Goal: Task Accomplishment & Management: Manage account settings

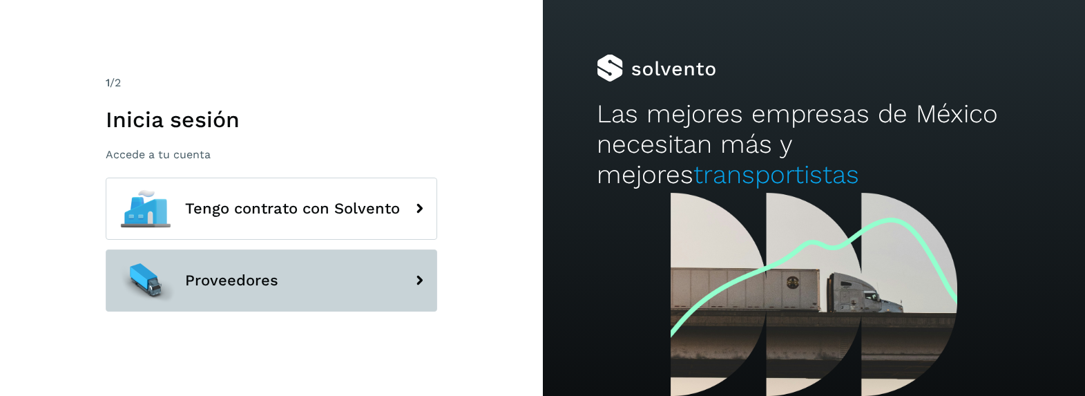
click at [276, 287] on span "Proveedores" at bounding box center [231, 280] width 93 height 17
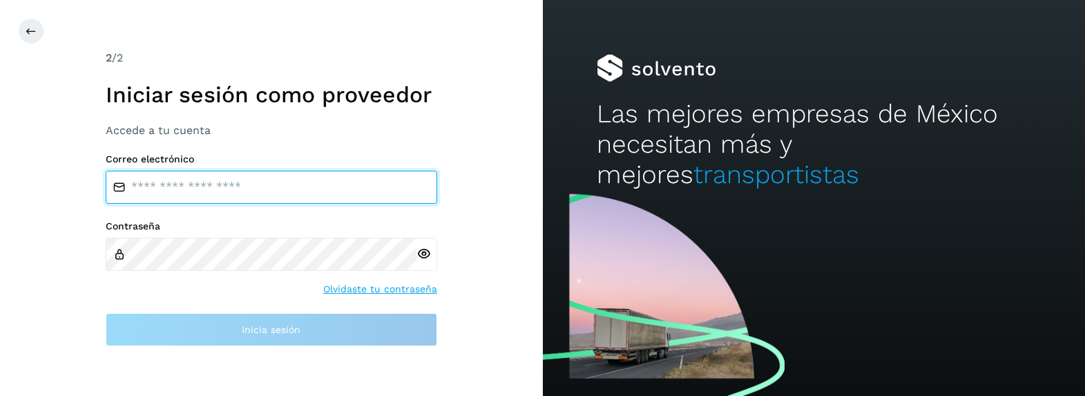
click at [287, 189] on input "email" at bounding box center [272, 187] width 332 height 33
type input "**********"
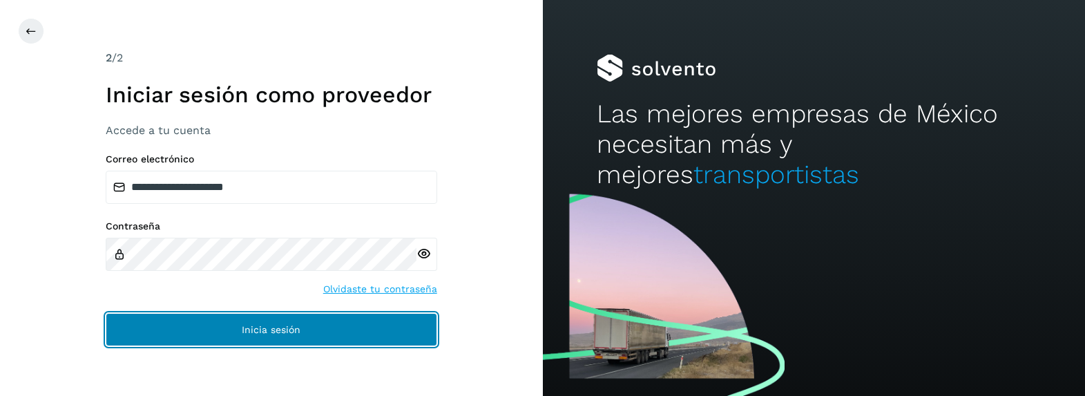
click at [347, 335] on button "Inicia sesión" at bounding box center [272, 329] width 332 height 33
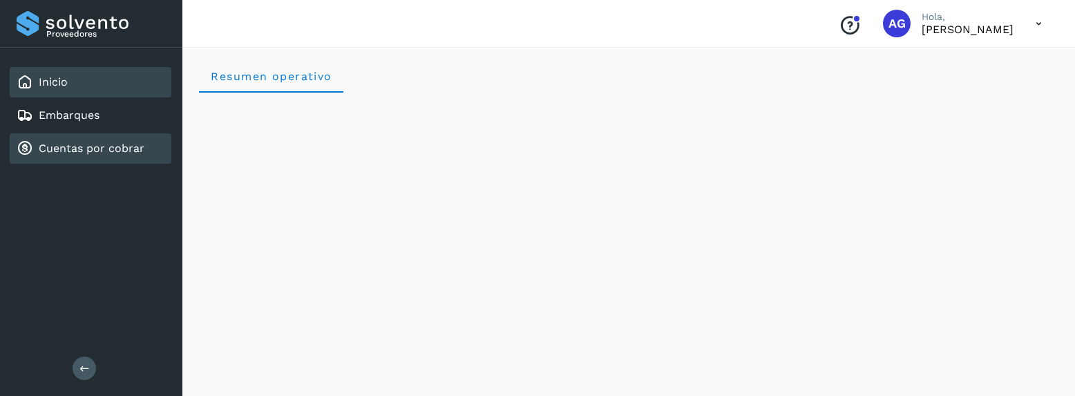
click at [67, 151] on link "Cuentas por cobrar" at bounding box center [92, 148] width 106 height 13
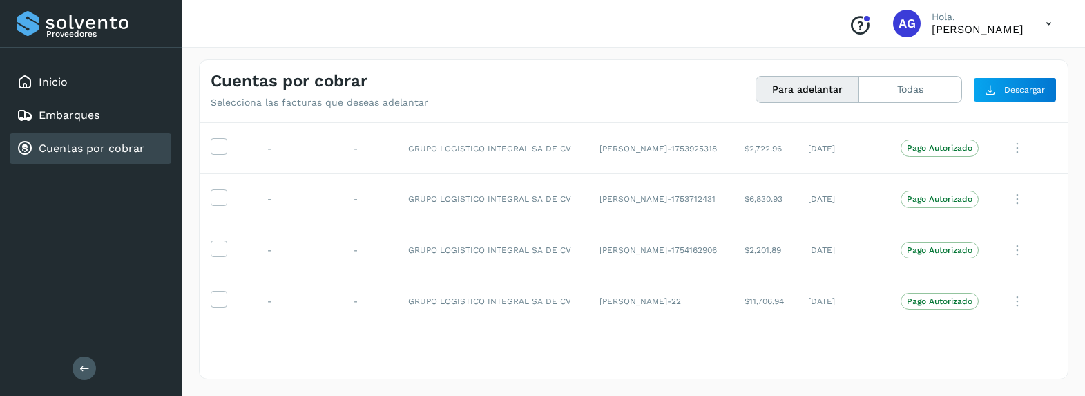
scroll to position [652, 0]
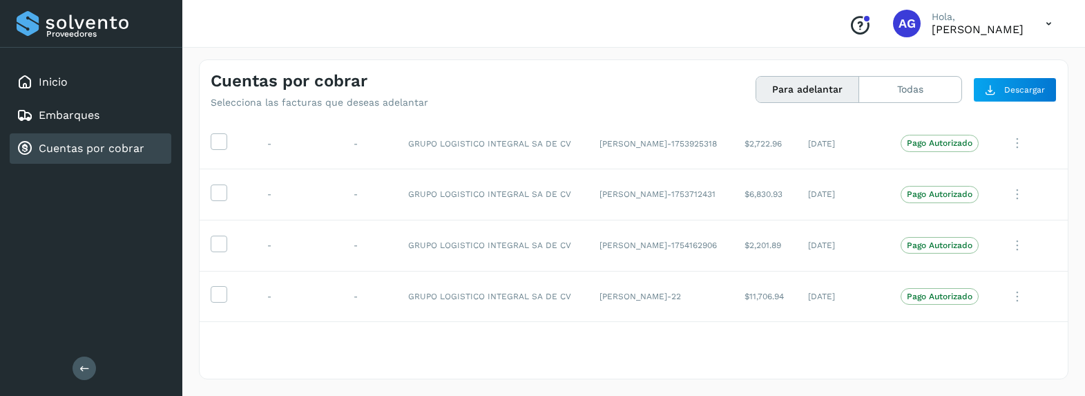
click at [690, 354] on div "Selecciona todas las facturas disponibles para adelanto Factura Folio Cliente R…" at bounding box center [634, 249] width 868 height 258
click at [891, 90] on button "Todas" at bounding box center [910, 90] width 102 height 26
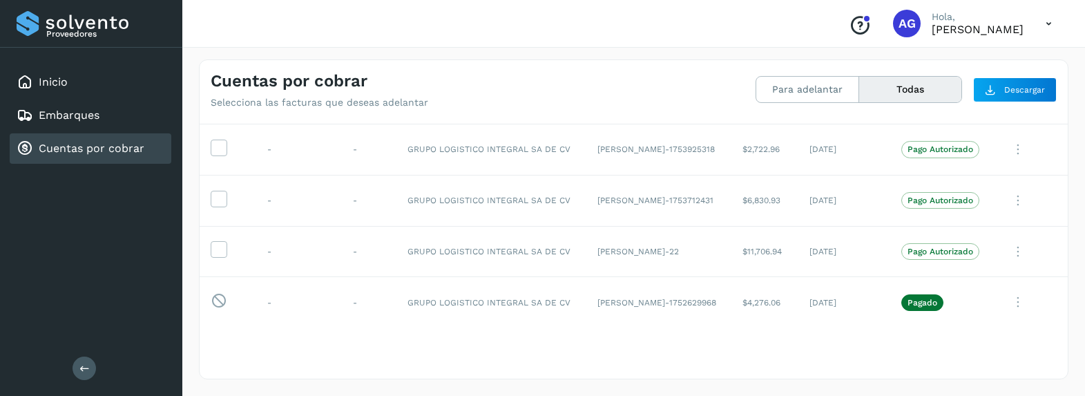
scroll to position [721, 0]
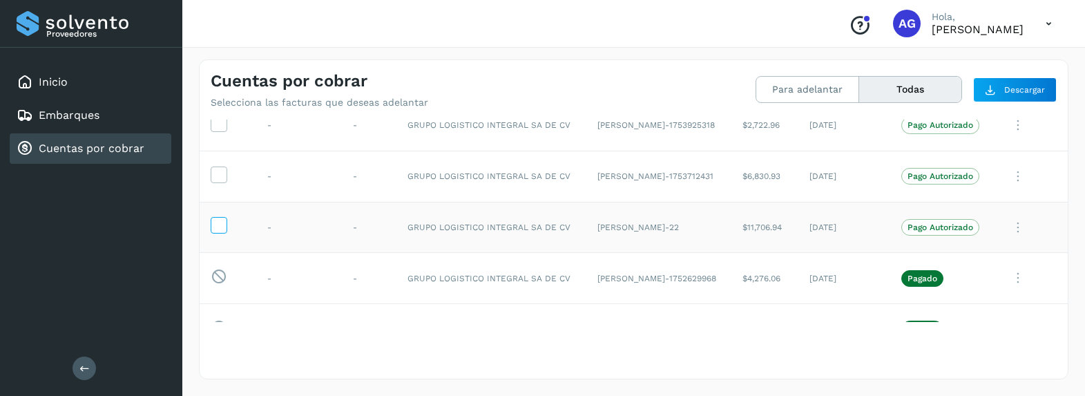
click at [220, 228] on icon at bounding box center [218, 224] width 15 height 15
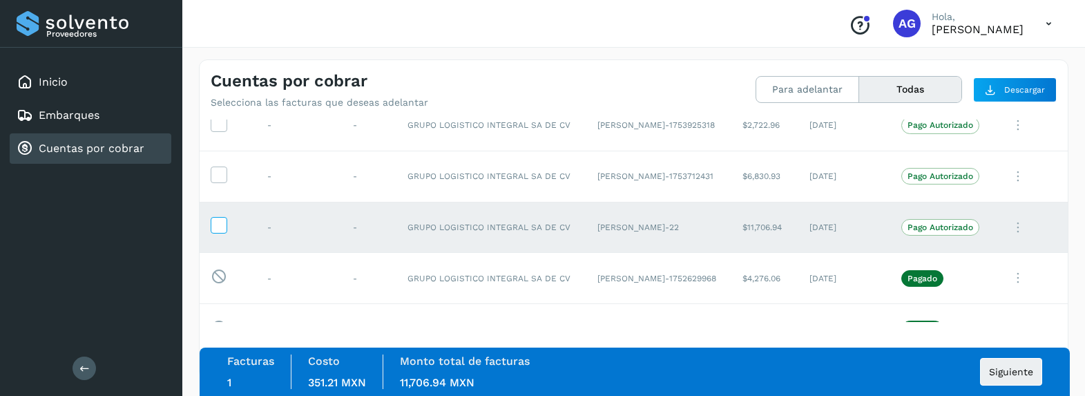
click at [218, 228] on icon at bounding box center [218, 224] width 15 height 15
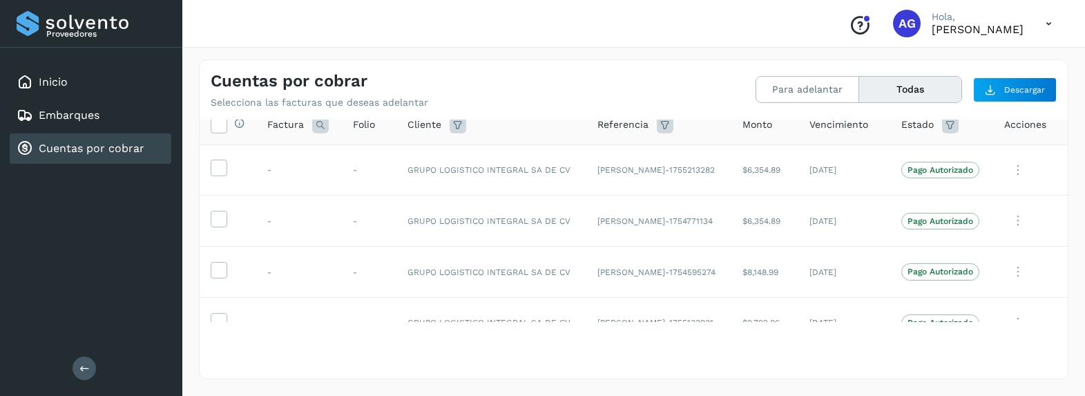
scroll to position [0, 0]
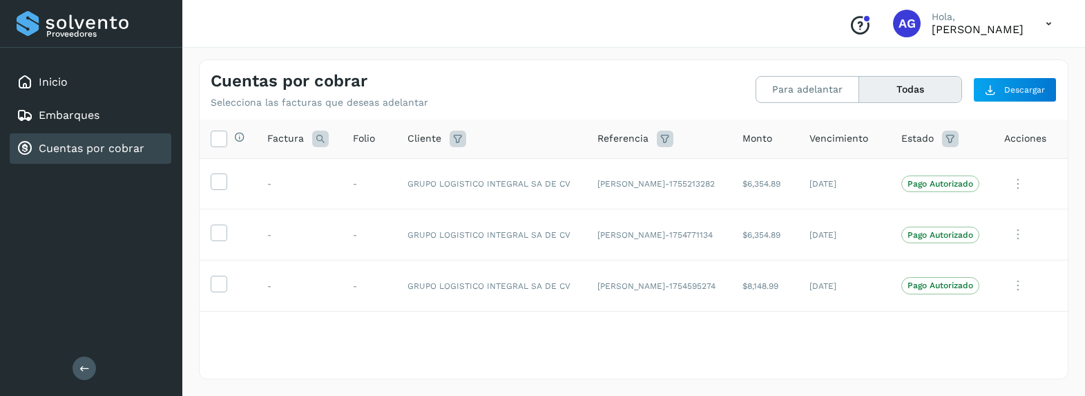
click at [1048, 23] on icon at bounding box center [1049, 24] width 28 height 28
click at [998, 64] on div "Cerrar sesión" at bounding box center [980, 62] width 164 height 26
